Goal: Task Accomplishment & Management: Use online tool/utility

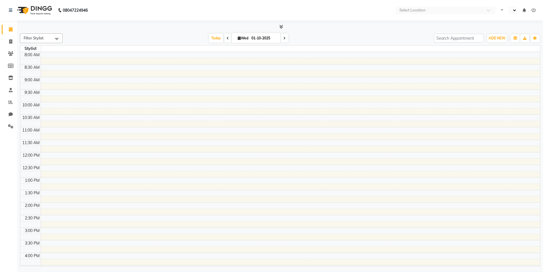
select select "en"
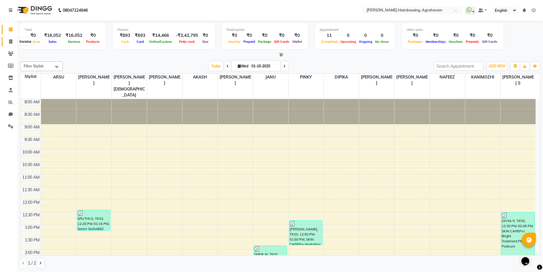
click at [9, 42] on span at bounding box center [11, 42] width 10 height 7
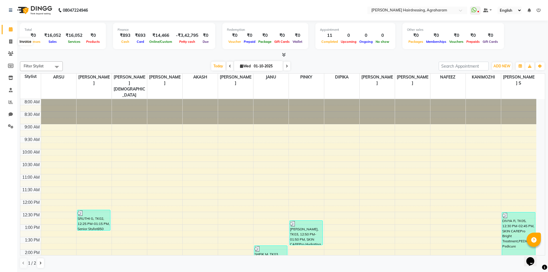
select select "service"
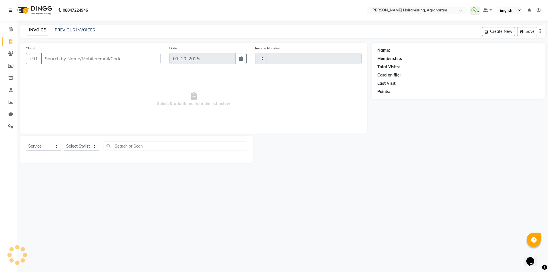
type input "3087"
select select "7962"
click at [89, 146] on select "Select Stylist" at bounding box center [82, 146] width 36 height 9
select select "72526"
click at [64, 142] on select "Select Stylist [PERSON_NAME] AKASH [PERSON_NAME] [PERSON_NAME] MANAGER [PERSON_…" at bounding box center [89, 146] width 50 height 9
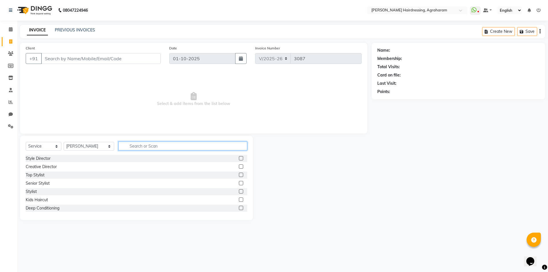
click at [118, 143] on input "text" at bounding box center [182, 145] width 129 height 9
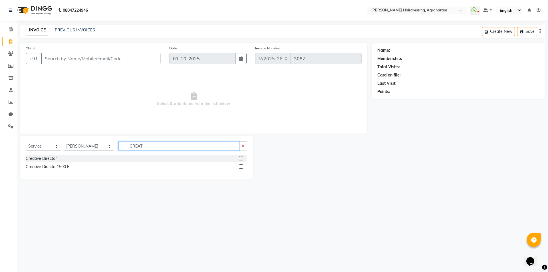
type input "CREAT"
click at [241, 158] on label at bounding box center [241, 158] width 4 height 4
click at [241, 158] on input "checkbox" at bounding box center [241, 159] width 4 height 4
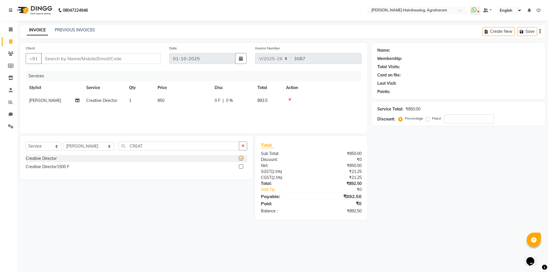
checkbox input "false"
click at [131, 146] on input "CREAT" at bounding box center [178, 145] width 121 height 9
click at [70, 61] on input "Client" at bounding box center [101, 58] width 120 height 11
type input "9"
type input "0"
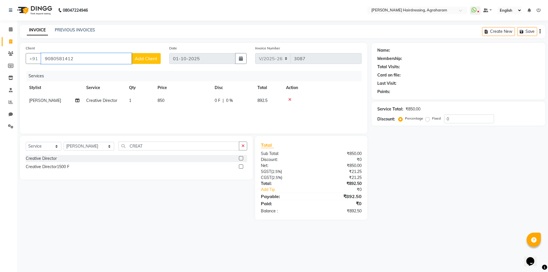
type input "9080581412"
click at [150, 55] on button "Add Client" at bounding box center [145, 58] width 29 height 11
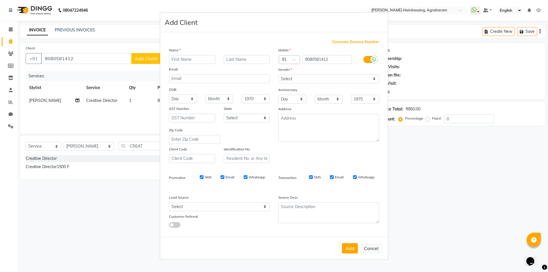
click at [179, 60] on input "text" at bounding box center [192, 59] width 46 height 9
type input "[PERSON_NAME]"
type input "T"
click at [289, 77] on select "Select [DEMOGRAPHIC_DATA] [DEMOGRAPHIC_DATA] Other Prefer Not To Say" at bounding box center [328, 78] width 101 height 9
select select "[DEMOGRAPHIC_DATA]"
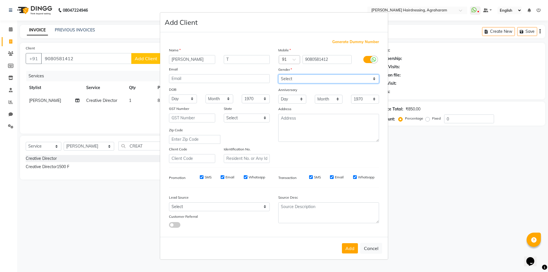
click at [278, 74] on select "Select [DEMOGRAPHIC_DATA] [DEMOGRAPHIC_DATA] Other Prefer Not To Say" at bounding box center [328, 78] width 101 height 9
click at [295, 116] on textarea at bounding box center [328, 128] width 101 height 28
click at [279, 118] on textarea "DINDUGAL" at bounding box center [328, 128] width 101 height 28
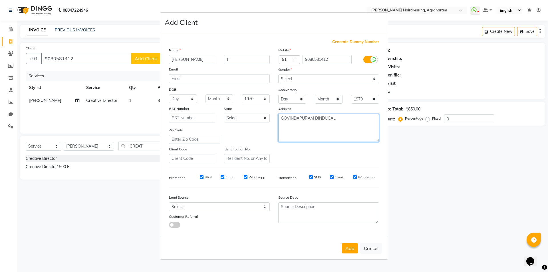
type textarea "GOVINDAPURAM DINDUGAL"
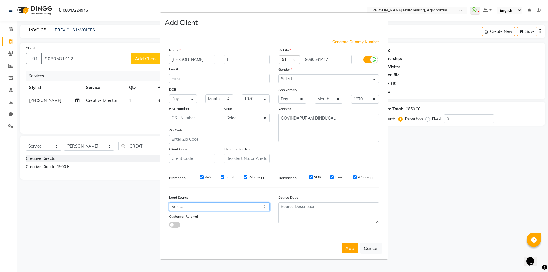
click at [248, 207] on select "Select Walk-in Referral Internet Friend Word of Mouth Advertisement Facebook Ju…" at bounding box center [219, 206] width 101 height 9
select select "53193"
click at [169, 202] on select "Select Walk-in Referral Internet Friend Word of Mouth Advertisement Facebook Ju…" at bounding box center [219, 206] width 101 height 9
click at [351, 249] on button "Add" at bounding box center [350, 248] width 16 height 10
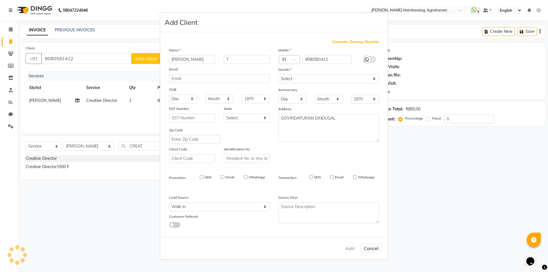
type input "90******12"
select select
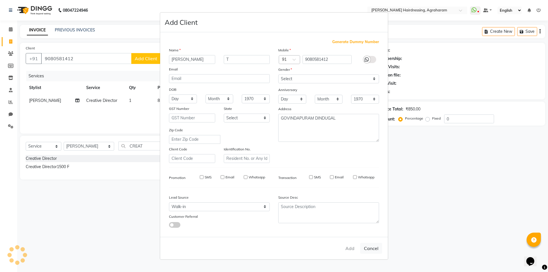
select select
checkbox input "false"
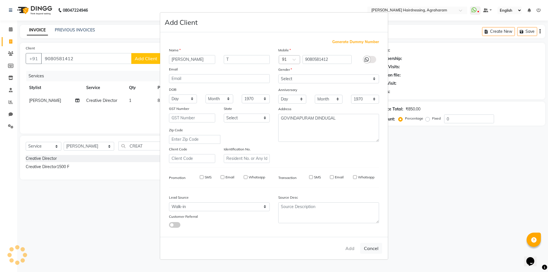
checkbox input "false"
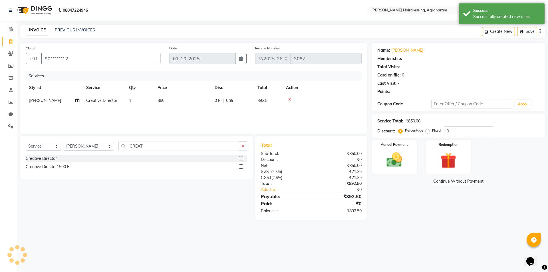
select select "1: Object"
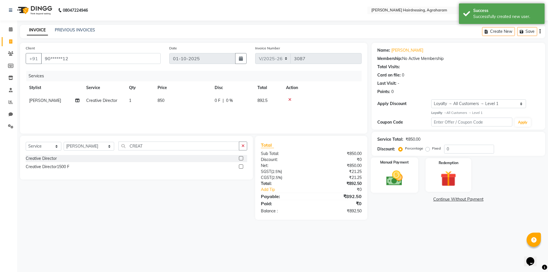
click at [394, 184] on img at bounding box center [394, 178] width 27 height 19
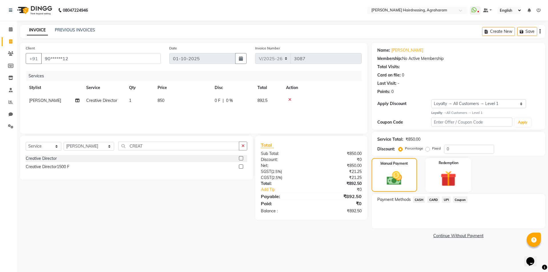
click at [419, 199] on span "CASH" at bounding box center [419, 199] width 12 height 7
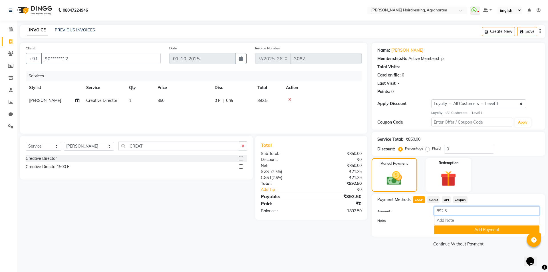
click at [455, 209] on input "892.5" at bounding box center [486, 210] width 105 height 9
type input "8"
type input "500"
click at [485, 231] on button "Add Payment" at bounding box center [486, 229] width 105 height 9
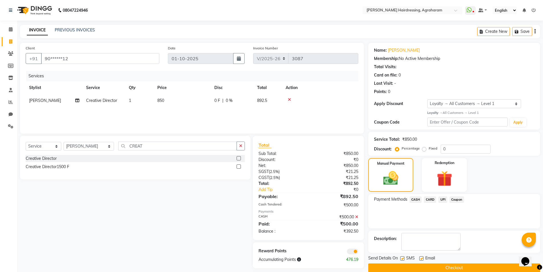
click at [443, 201] on span "UPI" at bounding box center [443, 199] width 9 height 7
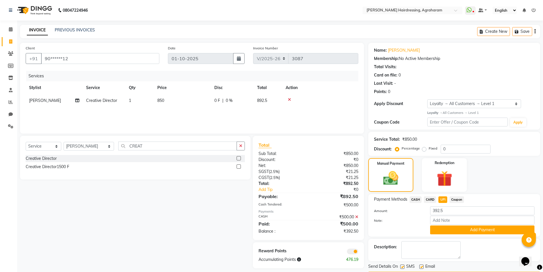
drag, startPoint x: 543, startPoint y: 199, endPoint x: 544, endPoint y: 239, distance: 39.9
click at [543, 246] on html "08047224946 Select Location × Toni&guy Hairdressing, Agraharam WhatsApp Status …" at bounding box center [271, 136] width 543 height 272
click at [514, 169] on div "Manual Payment Redemption" at bounding box center [454, 175] width 181 height 34
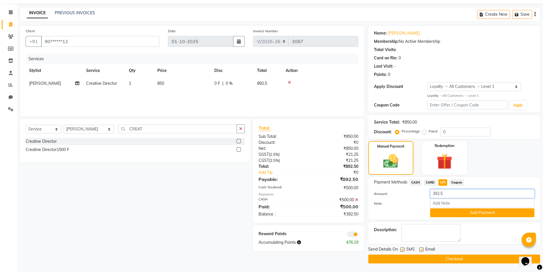
click at [461, 193] on input "392.5" at bounding box center [482, 193] width 104 height 9
type input "3"
type input "350"
drag, startPoint x: 481, startPoint y: 214, endPoint x: 462, endPoint y: 216, distance: 18.3
click at [481, 214] on button "Add Payment" at bounding box center [482, 212] width 104 height 9
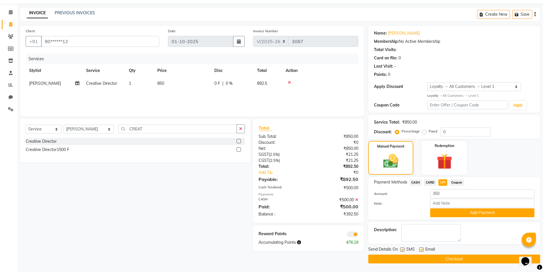
scroll to position [11, 0]
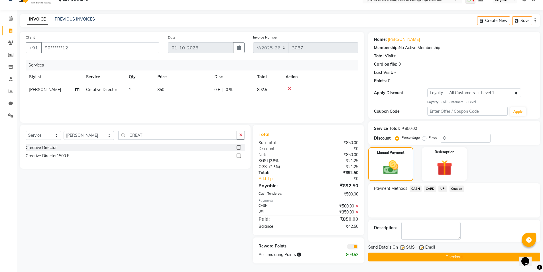
click at [357, 205] on icon at bounding box center [356, 206] width 3 height 4
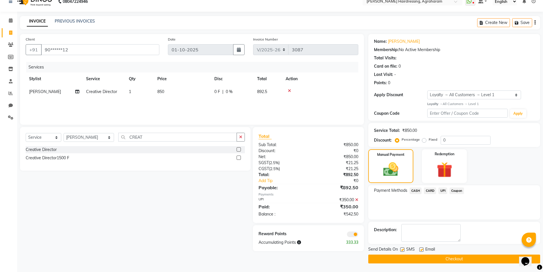
click at [356, 200] on icon at bounding box center [356, 200] width 3 height 4
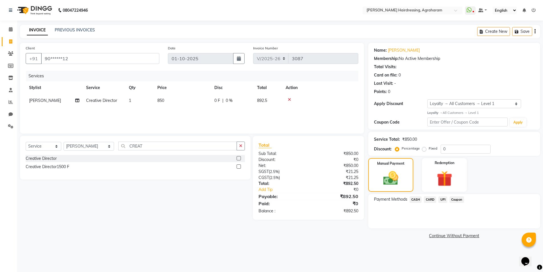
scroll to position [0, 0]
click at [446, 199] on span "UPI" at bounding box center [446, 199] width 9 height 7
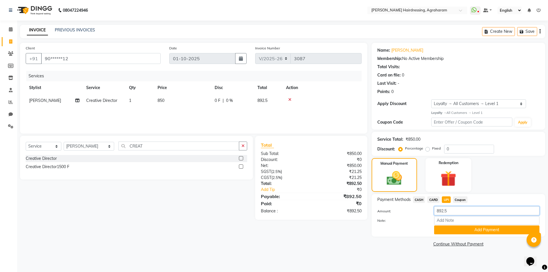
click at [451, 211] on input "892.5" at bounding box center [486, 210] width 105 height 9
type input "8"
type input "350"
click at [486, 228] on button "Add Payment" at bounding box center [486, 229] width 105 height 9
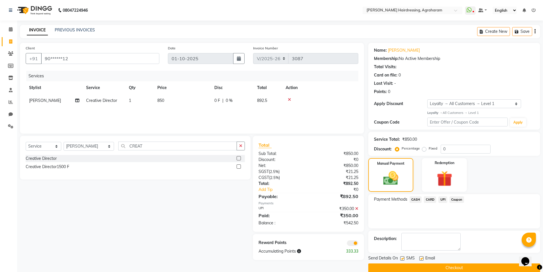
click at [416, 198] on span "CASH" at bounding box center [416, 199] width 12 height 7
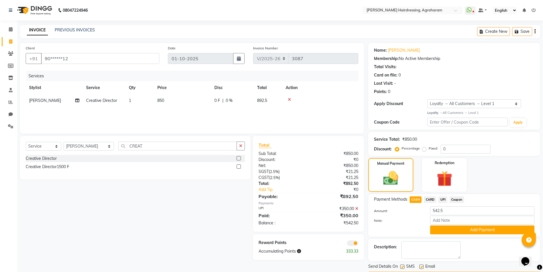
click at [495, 230] on button "Add Payment" at bounding box center [482, 229] width 104 height 9
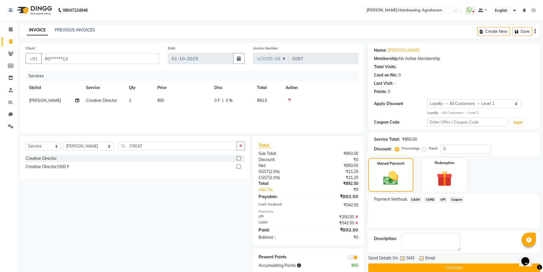
drag, startPoint x: 452, startPoint y: 268, endPoint x: 456, endPoint y: 270, distance: 4.2
click at [454, 270] on button "Checkout" at bounding box center [455, 267] width 172 height 9
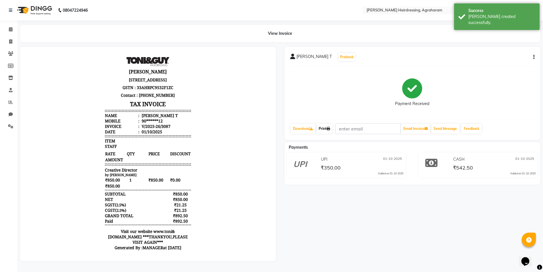
click at [326, 130] on link "Print" at bounding box center [325, 129] width 16 height 10
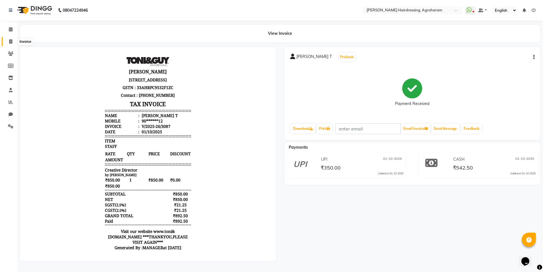
click at [11, 44] on span at bounding box center [11, 42] width 10 height 7
select select "service"
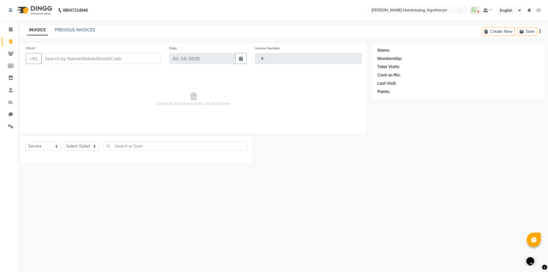
type input "3088"
select select "7962"
click at [69, 31] on link "PREVIOUS INVOICES" at bounding box center [75, 29] width 40 height 5
